Goal: Information Seeking & Learning: Learn about a topic

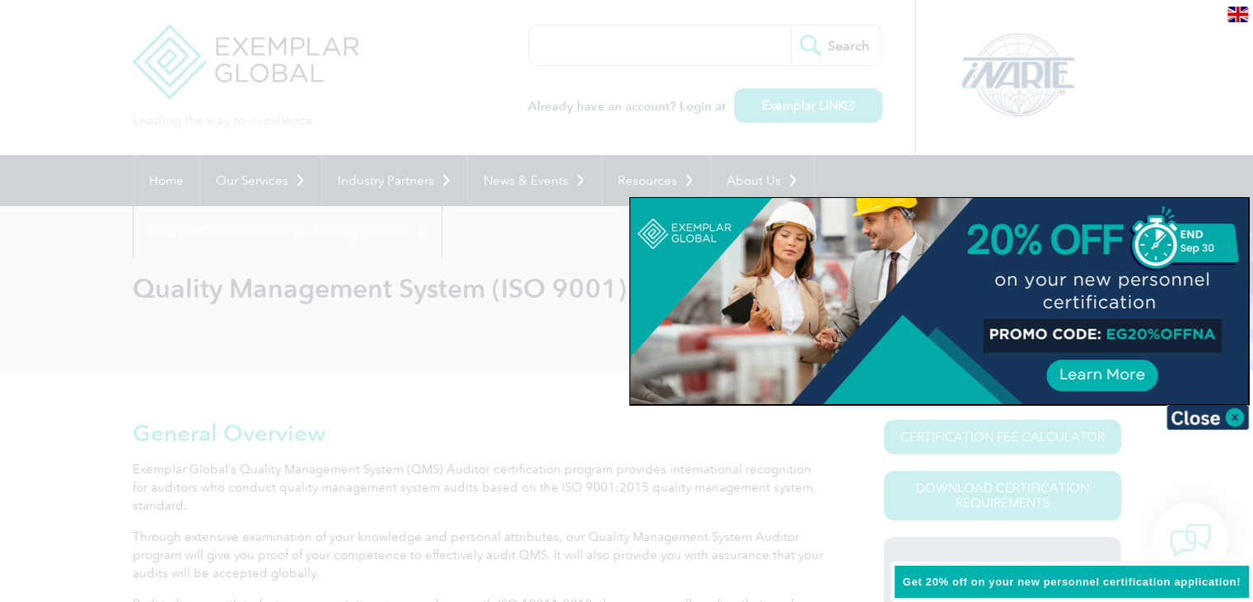
click at [812, 103] on div at bounding box center [626, 301] width 1253 height 602
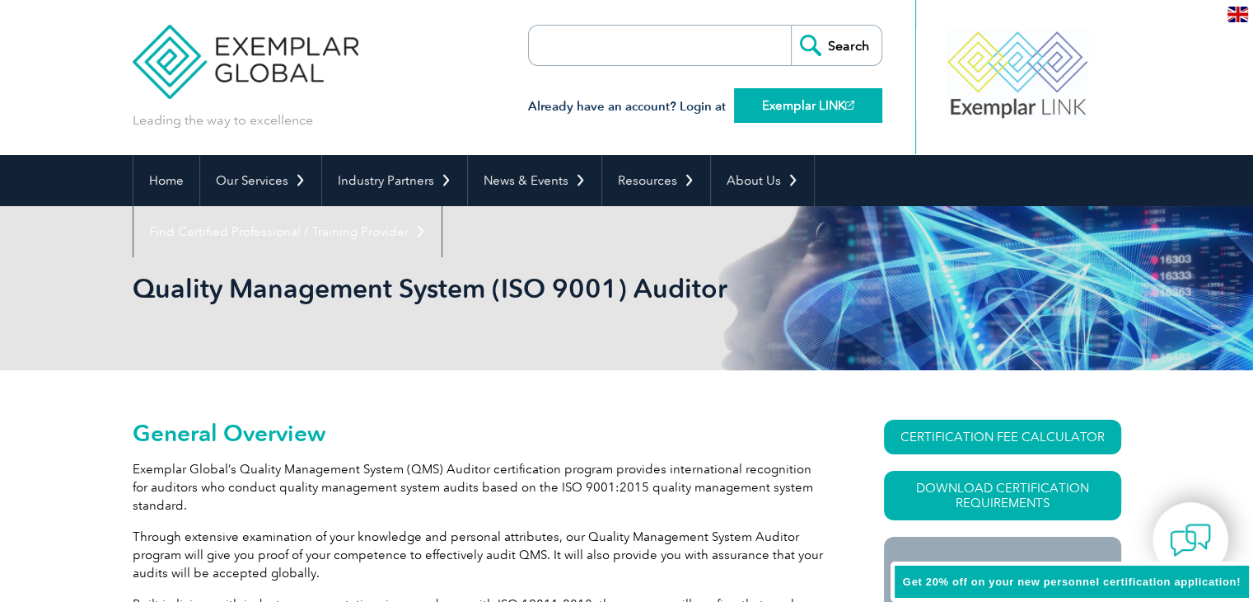
click at [771, 115] on link "Exemplar LINK" at bounding box center [808, 105] width 148 height 35
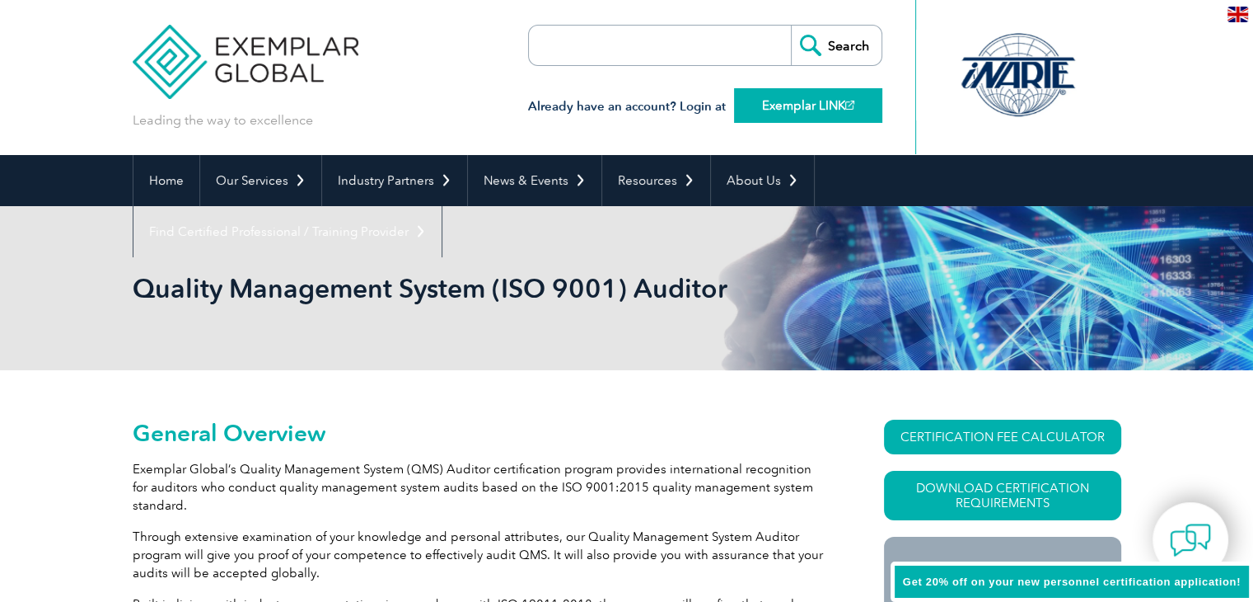
click at [794, 107] on link "Exemplar LINK" at bounding box center [808, 105] width 148 height 35
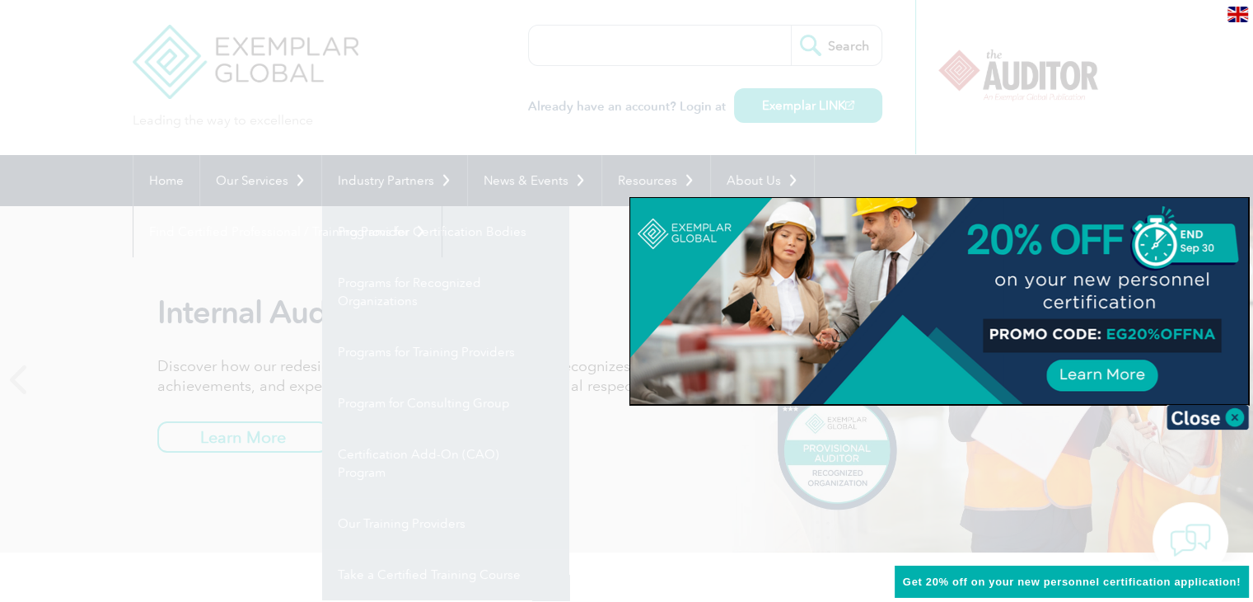
click at [770, 597] on div at bounding box center [626, 301] width 1253 height 602
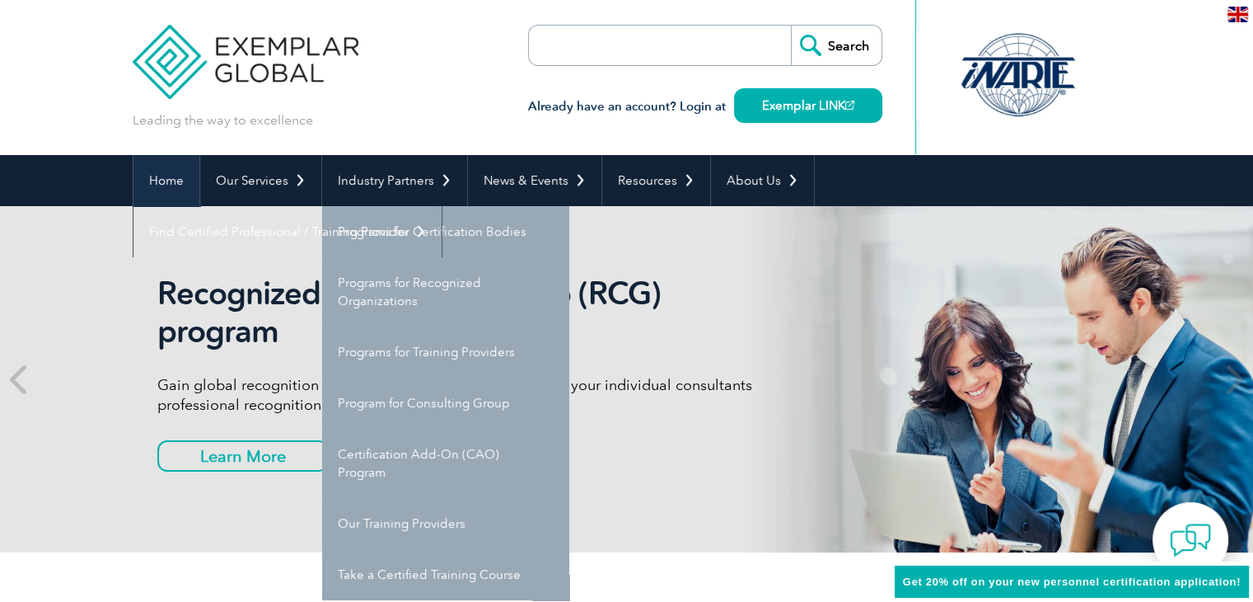
click at [174, 186] on link "Home" at bounding box center [166, 180] width 66 height 51
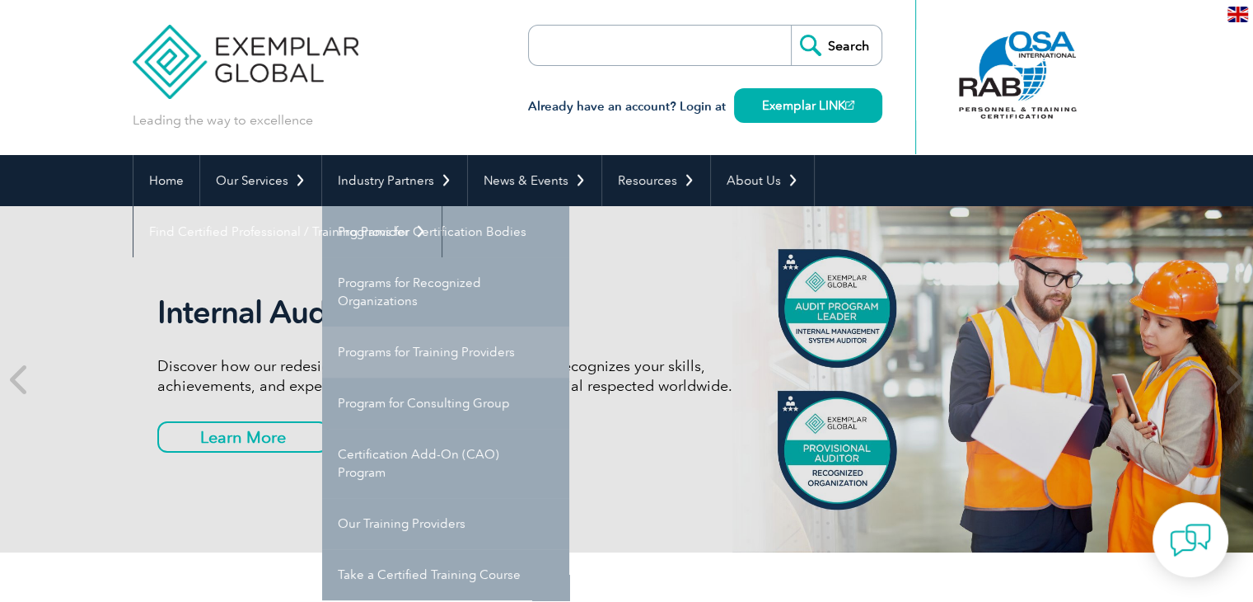
click at [419, 354] on link "Programs for Training Providers" at bounding box center [445, 351] width 247 height 51
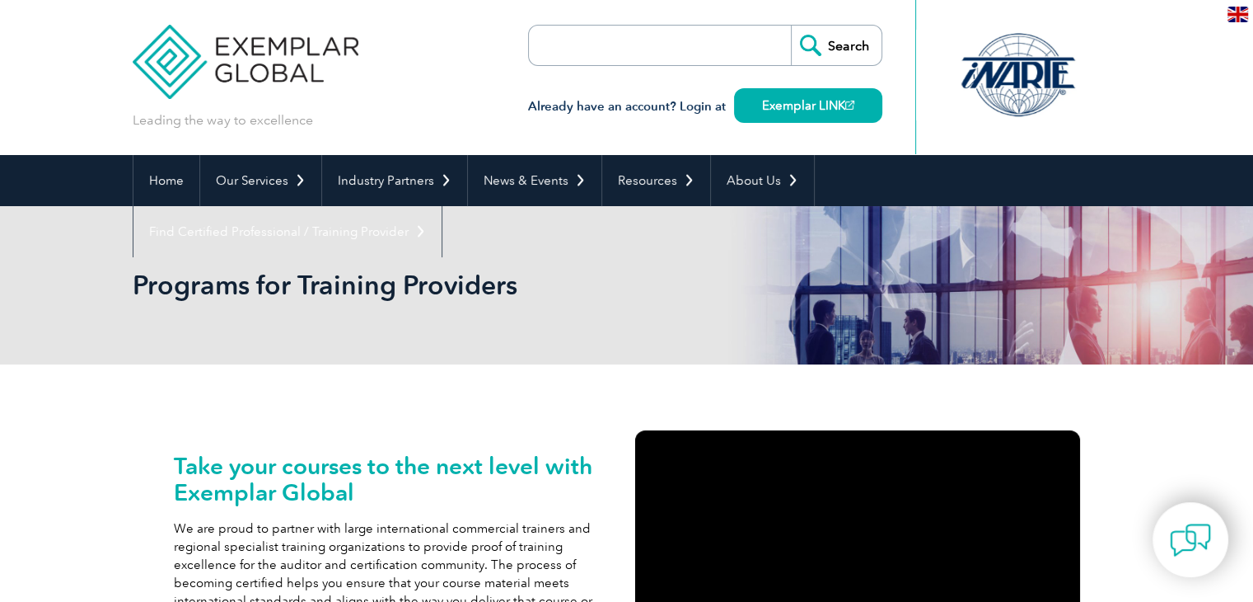
click at [80, 271] on div "Programs for Training Providers" at bounding box center [626, 285] width 1253 height 158
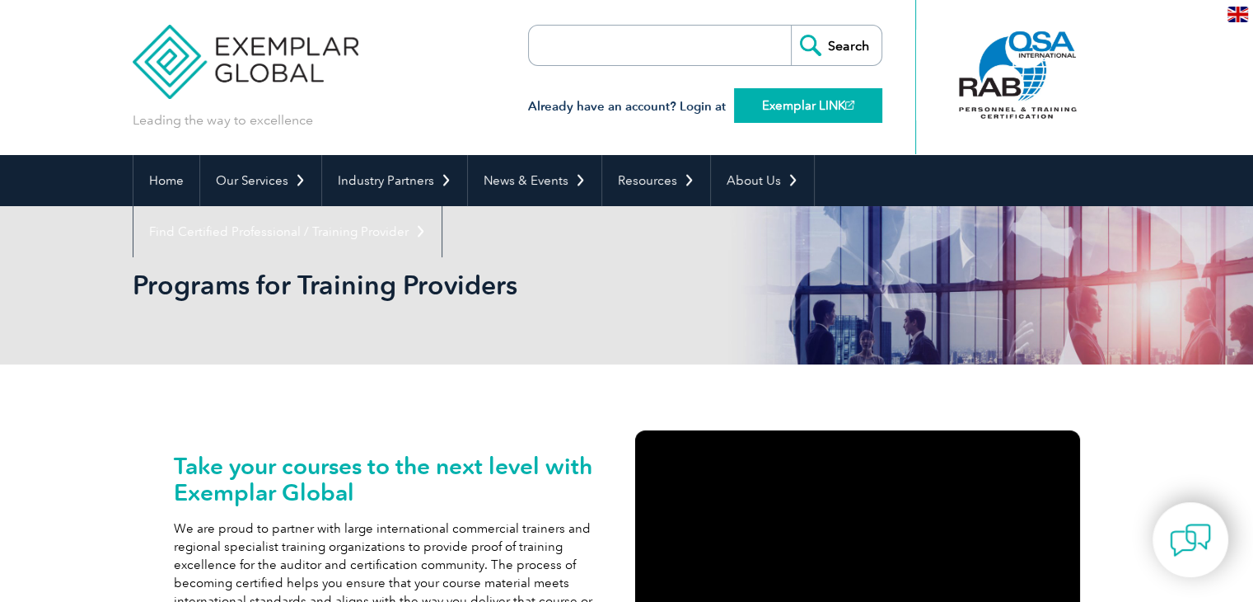
click at [780, 113] on link "Exemplar LINK" at bounding box center [808, 105] width 148 height 35
